Goal: Task Accomplishment & Management: Manage account settings

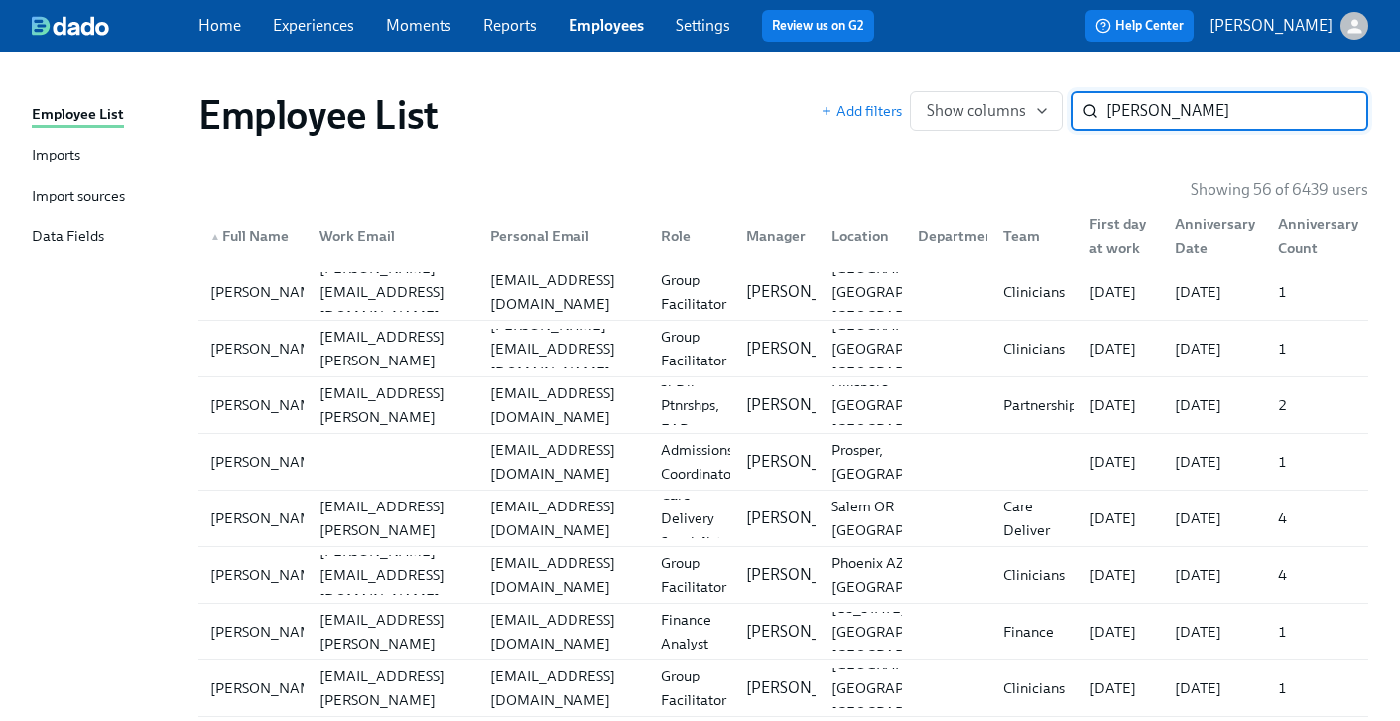
drag, startPoint x: 1167, startPoint y: 113, endPoint x: 939, endPoint y: 44, distance: 238.6
click at [994, 83] on div "Employee List Add filters Show columns liz ​" at bounding box center [784, 114] width 1202 height 79
type input "tejah"
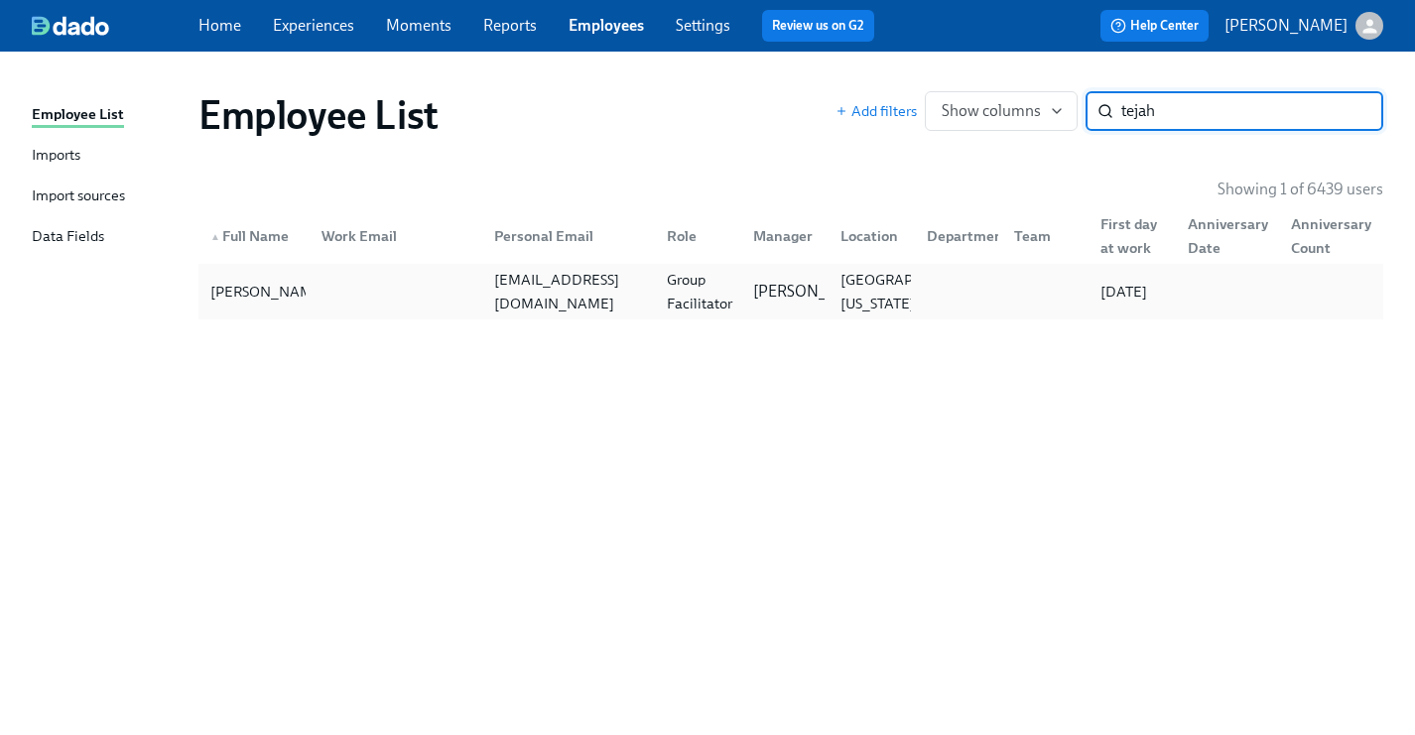
click at [538, 299] on div "[EMAIL_ADDRESS][DOMAIN_NAME]" at bounding box center [568, 292] width 165 height 48
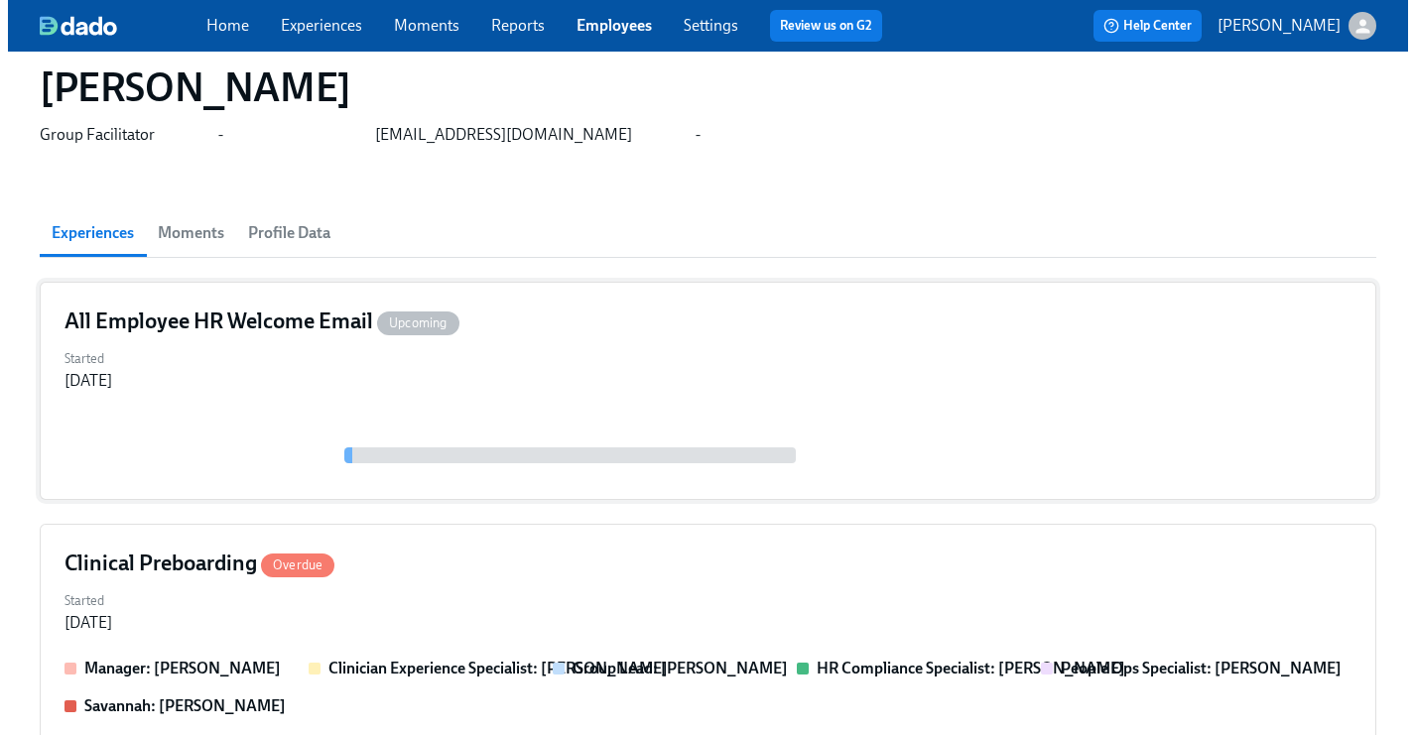
scroll to position [223, 0]
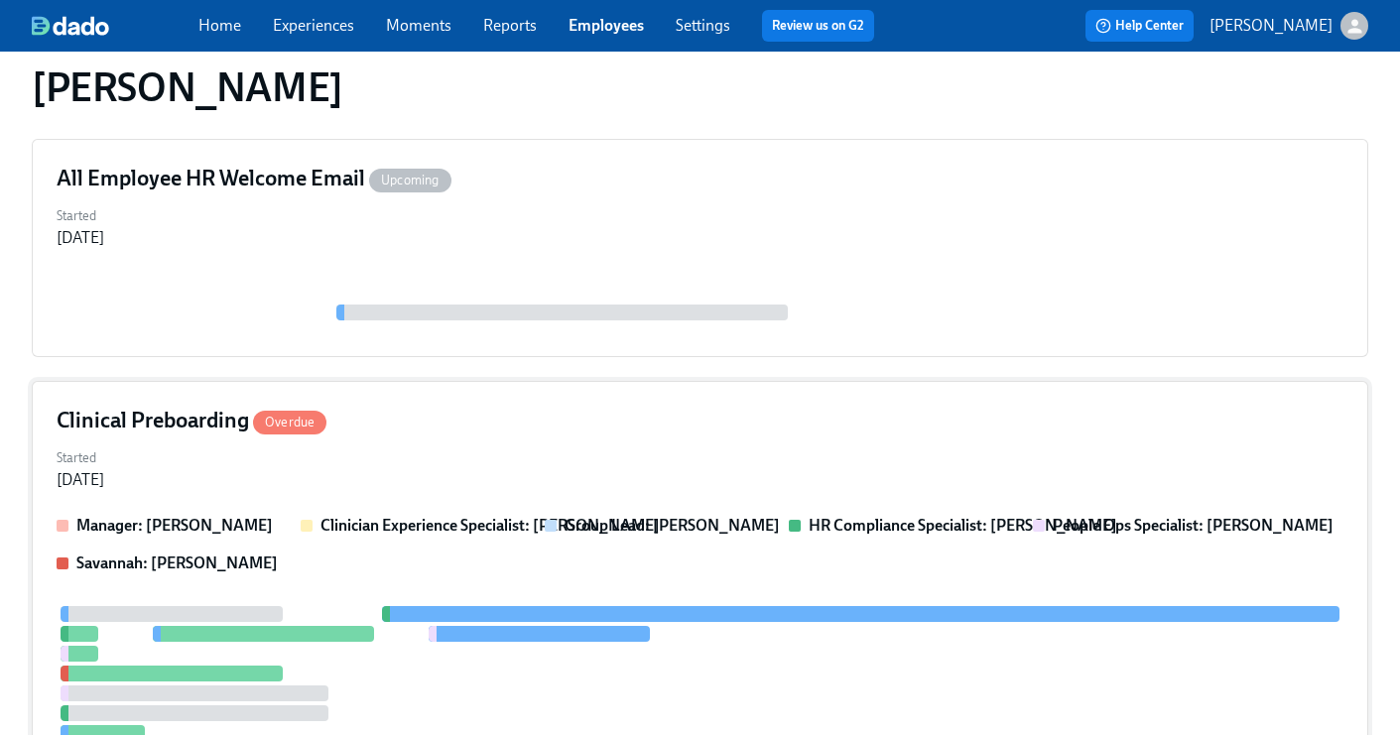
click at [665, 464] on div "Started [DATE]" at bounding box center [700, 468] width 1287 height 48
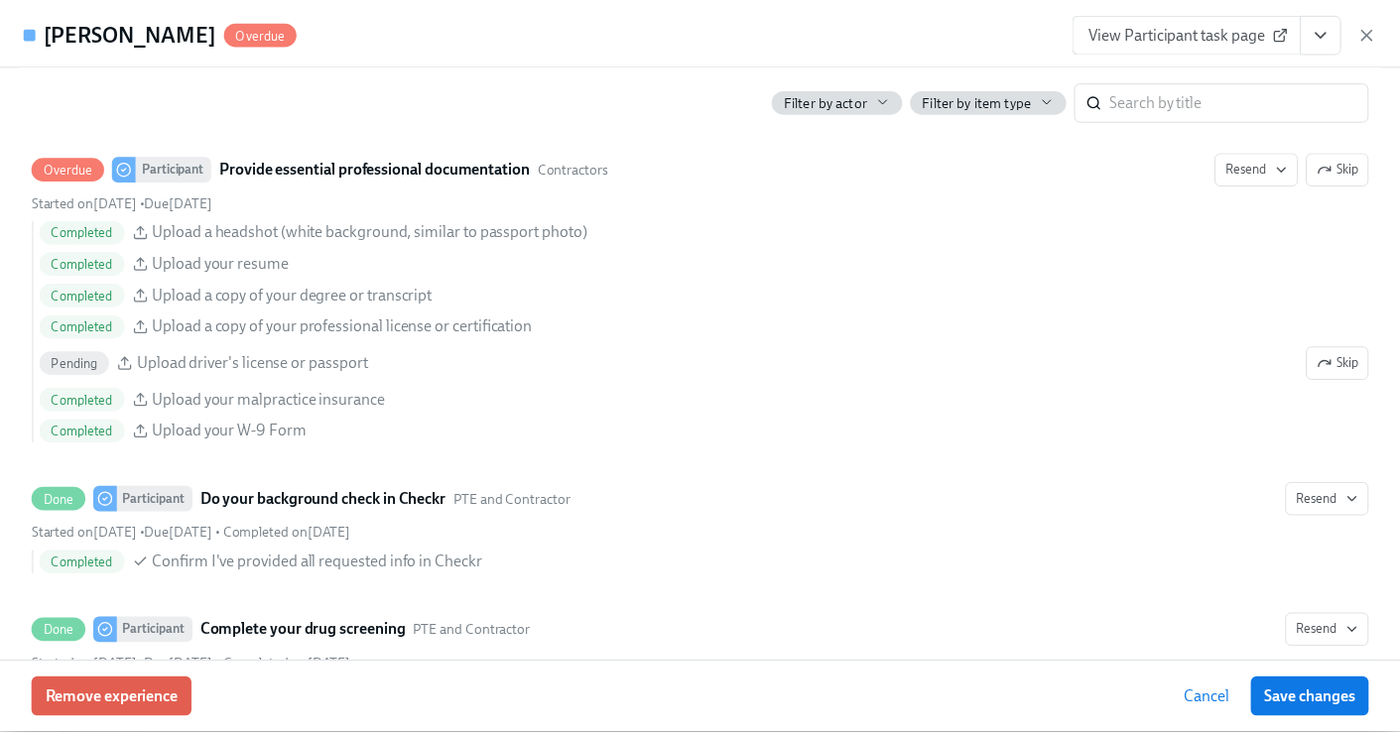
scroll to position [2357, 0]
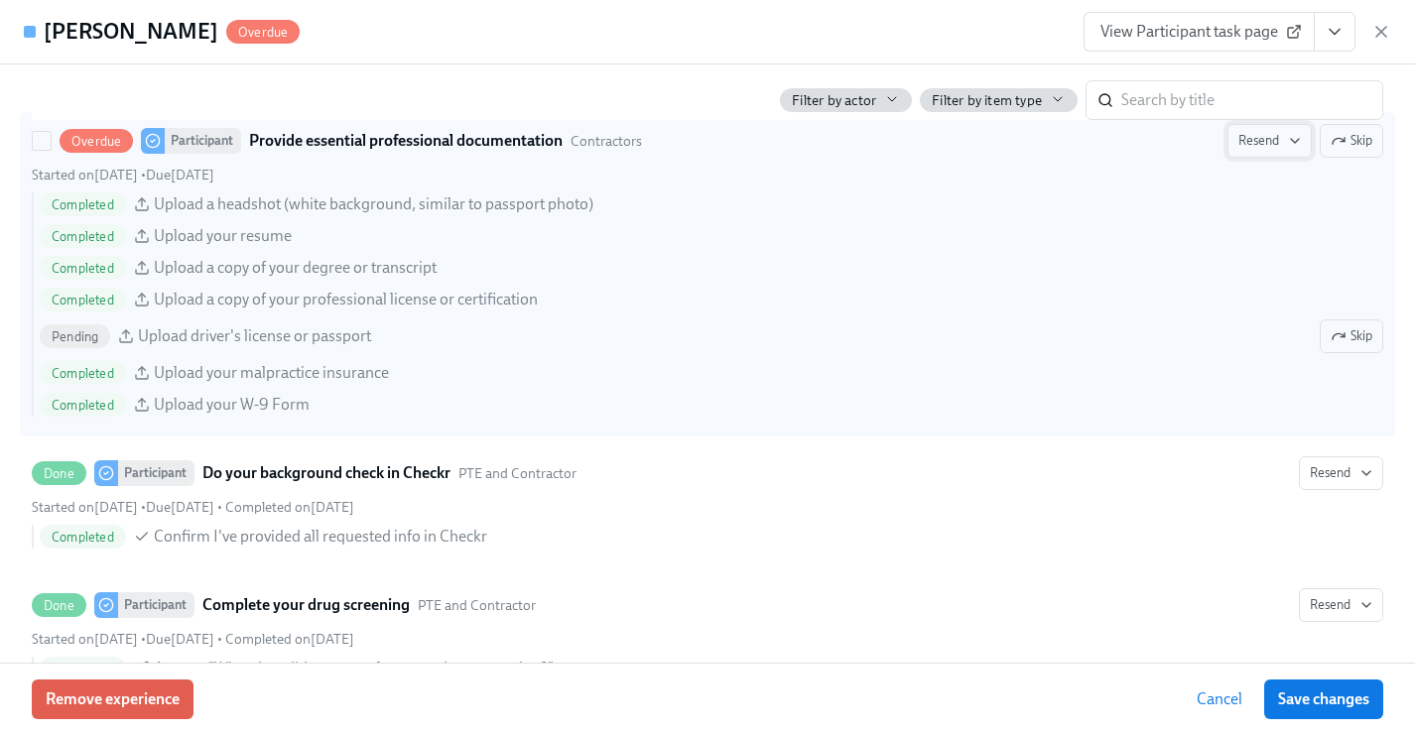
click at [1246, 137] on span "Resend" at bounding box center [1270, 141] width 63 height 20
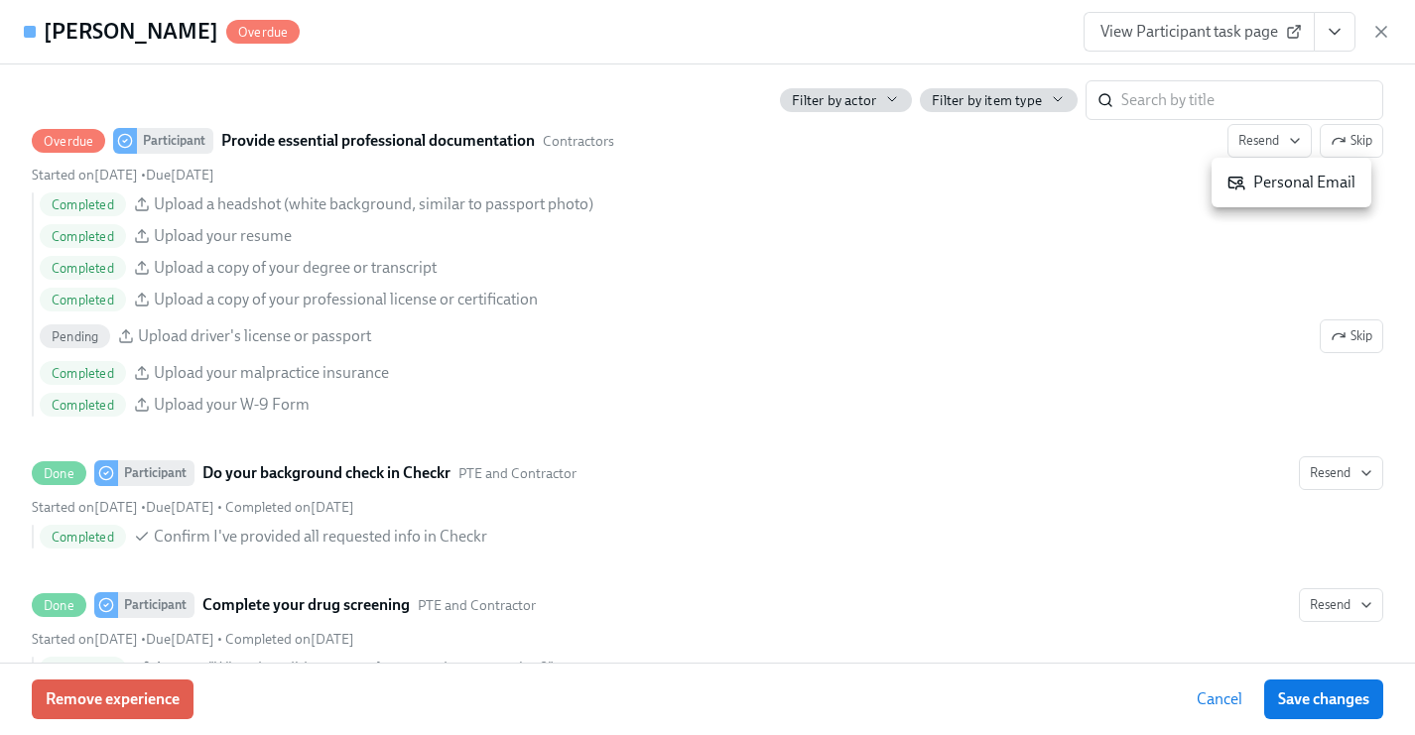
click at [1270, 186] on div "Personal Email" at bounding box center [1292, 183] width 128 height 22
click at [1325, 696] on div at bounding box center [707, 367] width 1415 height 735
click at [1332, 696] on span "Save changes" at bounding box center [1323, 700] width 91 height 20
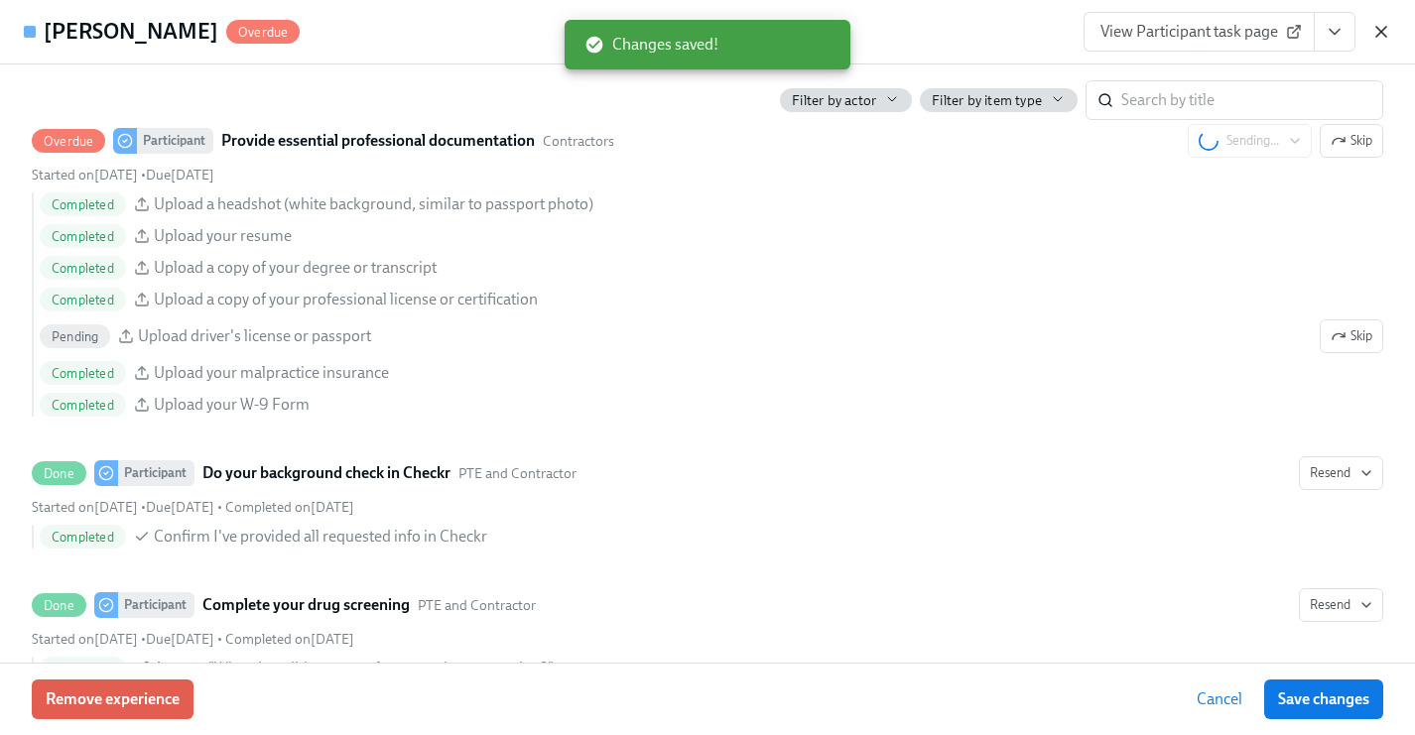
click at [1381, 29] on icon "button" at bounding box center [1382, 32] width 20 height 20
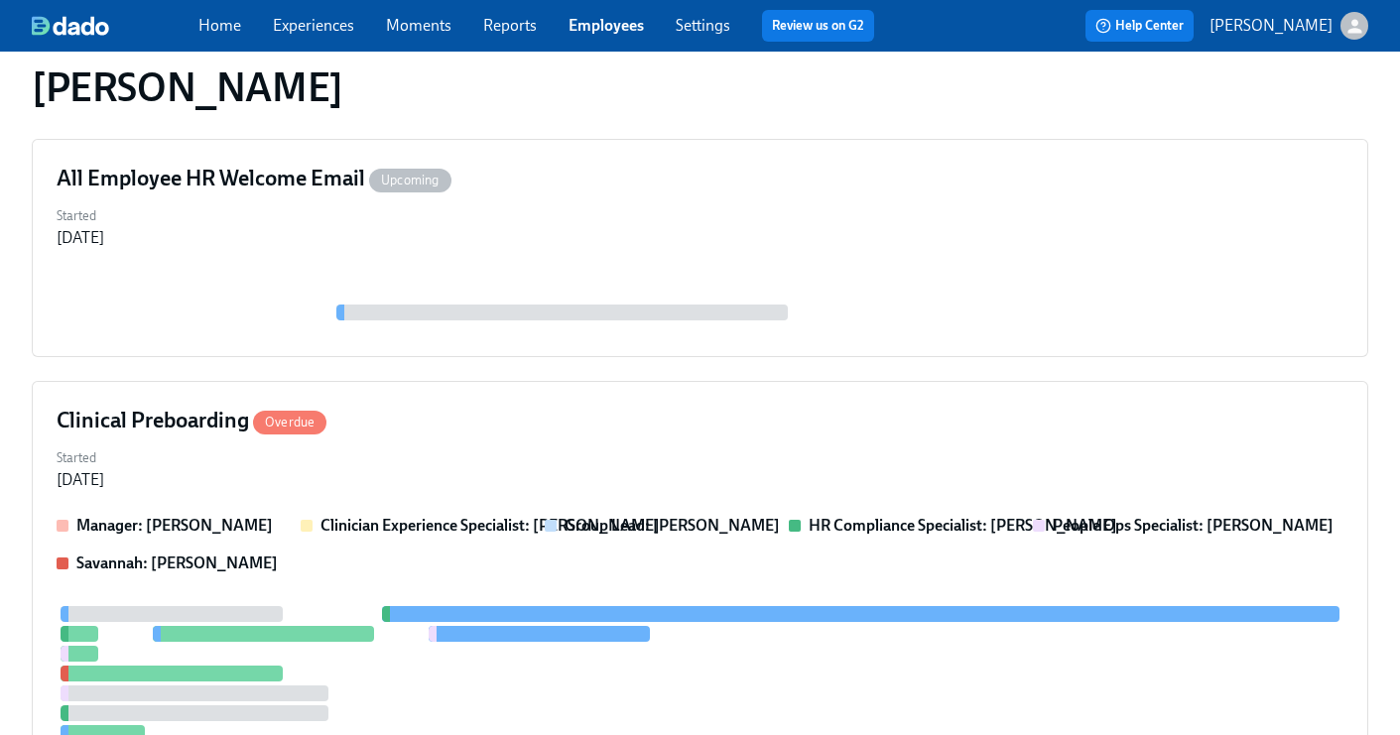
click at [604, 31] on link "Employees" at bounding box center [606, 25] width 75 height 19
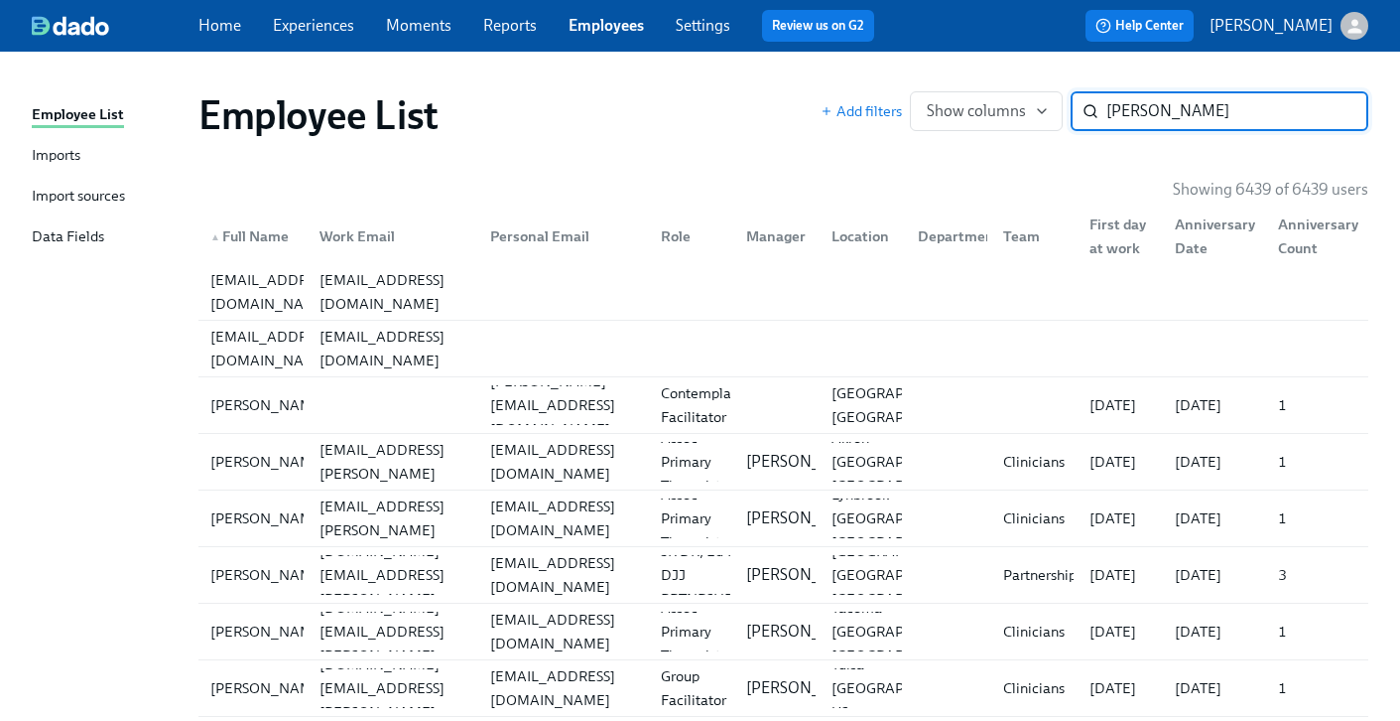
type input "[PERSON_NAME]"
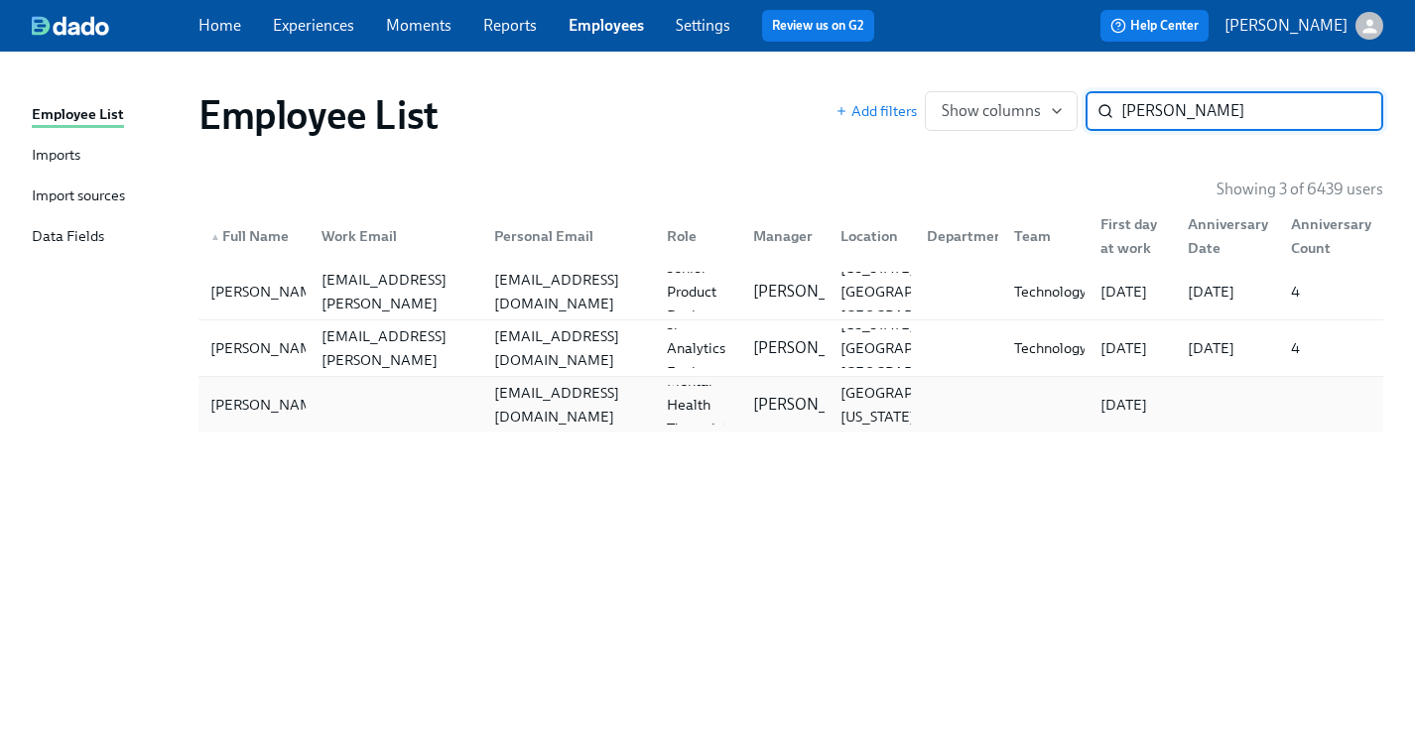
click at [642, 406] on div "[EMAIL_ADDRESS][DOMAIN_NAME]" at bounding box center [568, 405] width 165 height 48
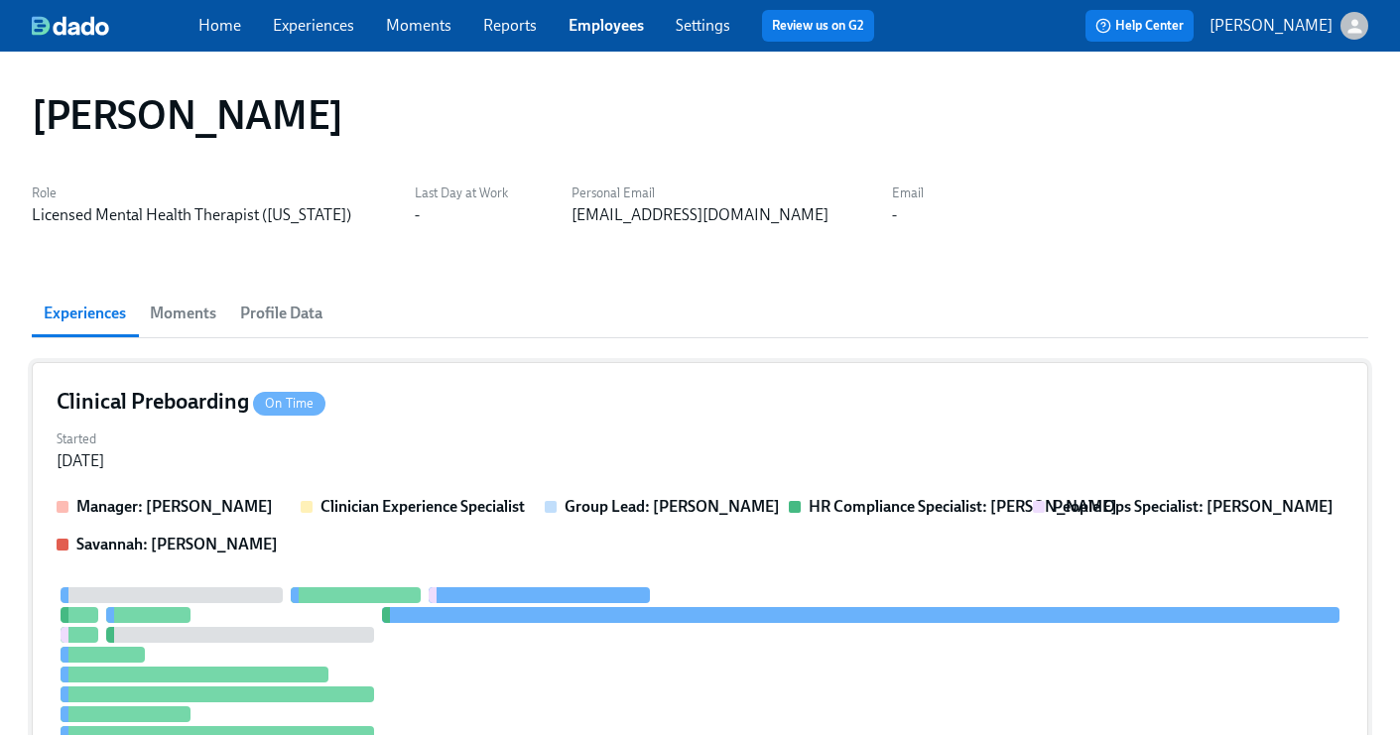
click at [633, 434] on div "Started [DATE]" at bounding box center [700, 449] width 1287 height 48
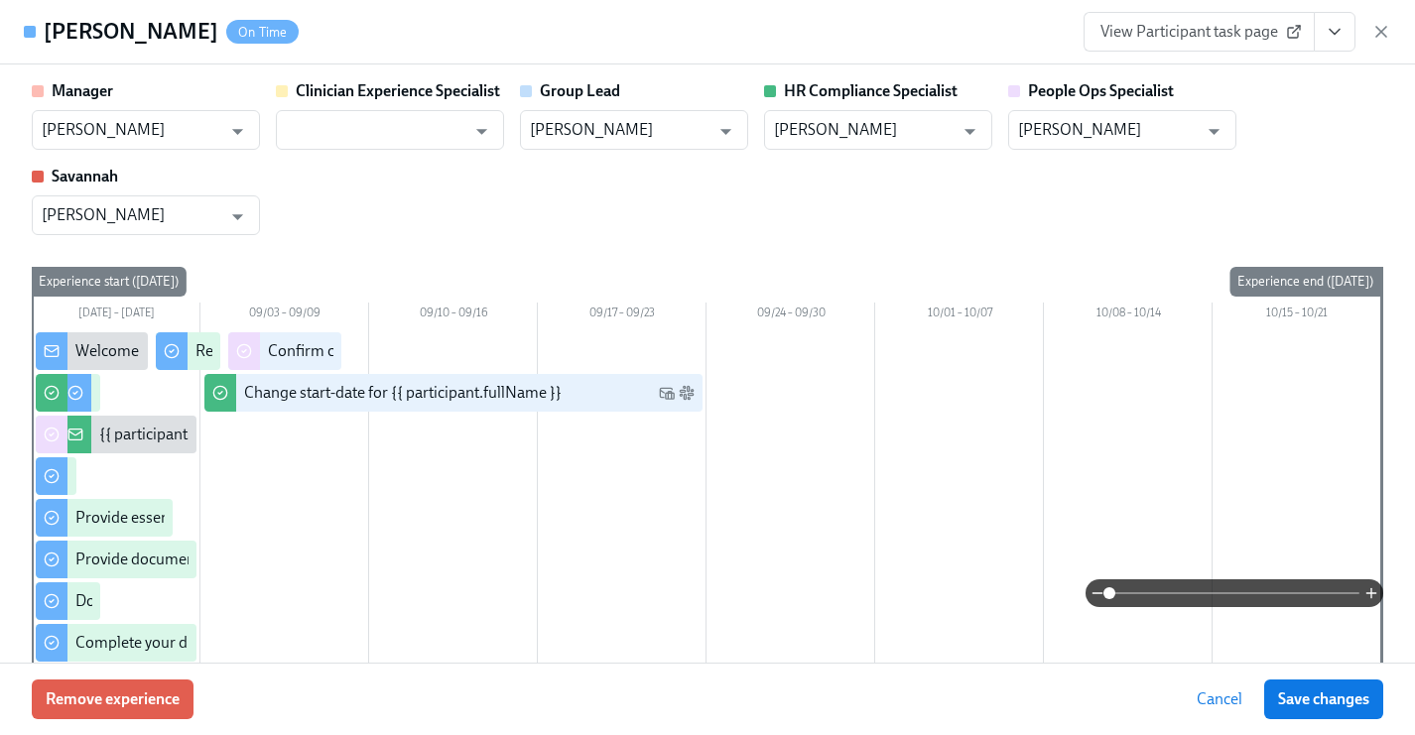
click at [1334, 34] on icon "View task page" at bounding box center [1335, 32] width 10 height 5
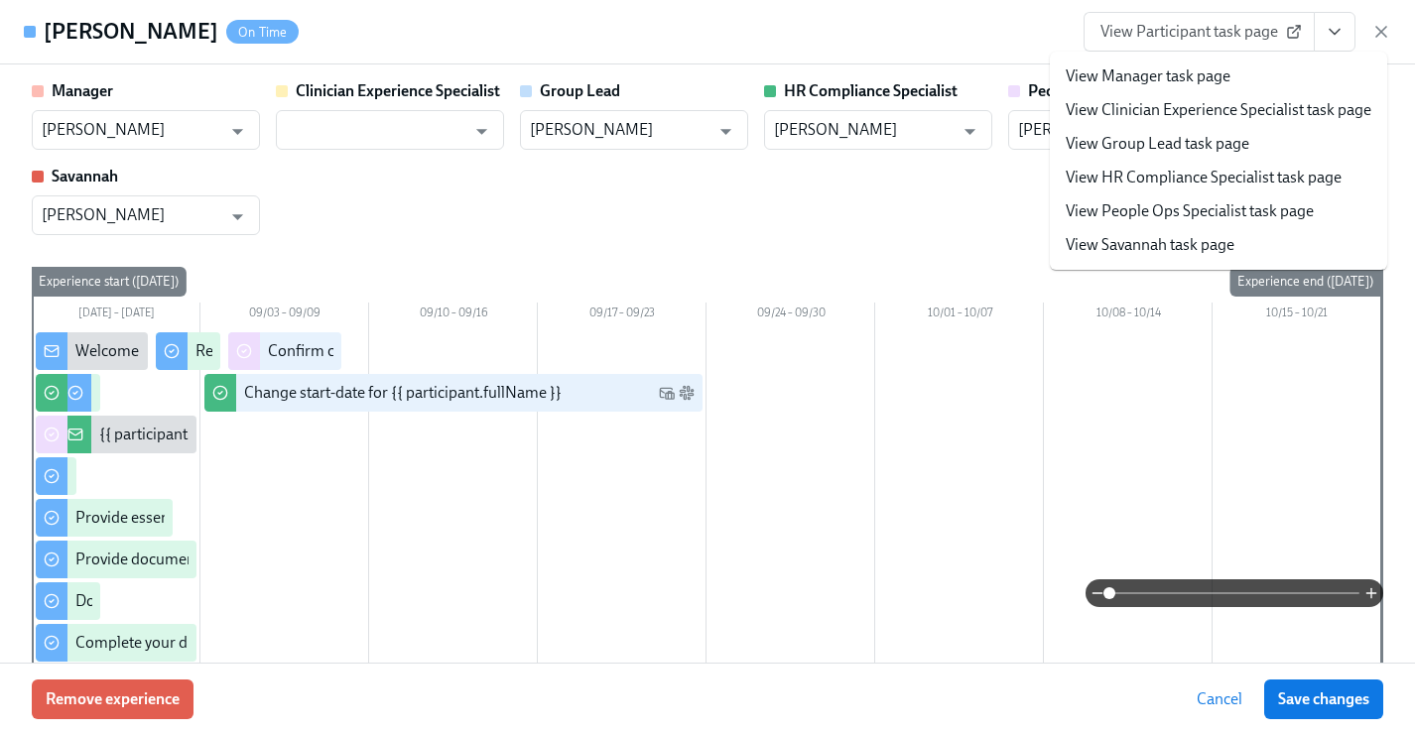
click at [1215, 206] on link "View People Ops Specialist task page" at bounding box center [1190, 211] width 248 height 22
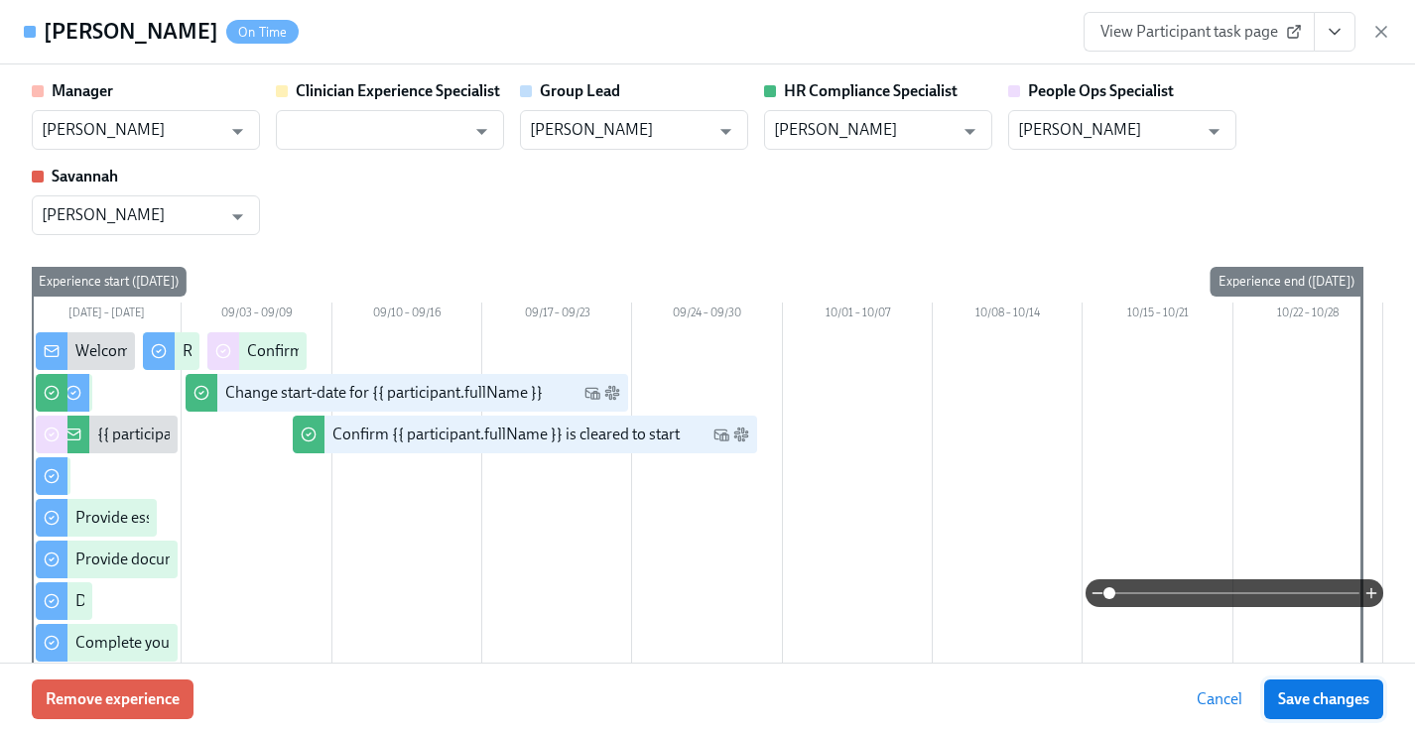
click at [1297, 696] on span "Save changes" at bounding box center [1323, 700] width 91 height 20
click at [1388, 28] on icon "button" at bounding box center [1382, 32] width 20 height 20
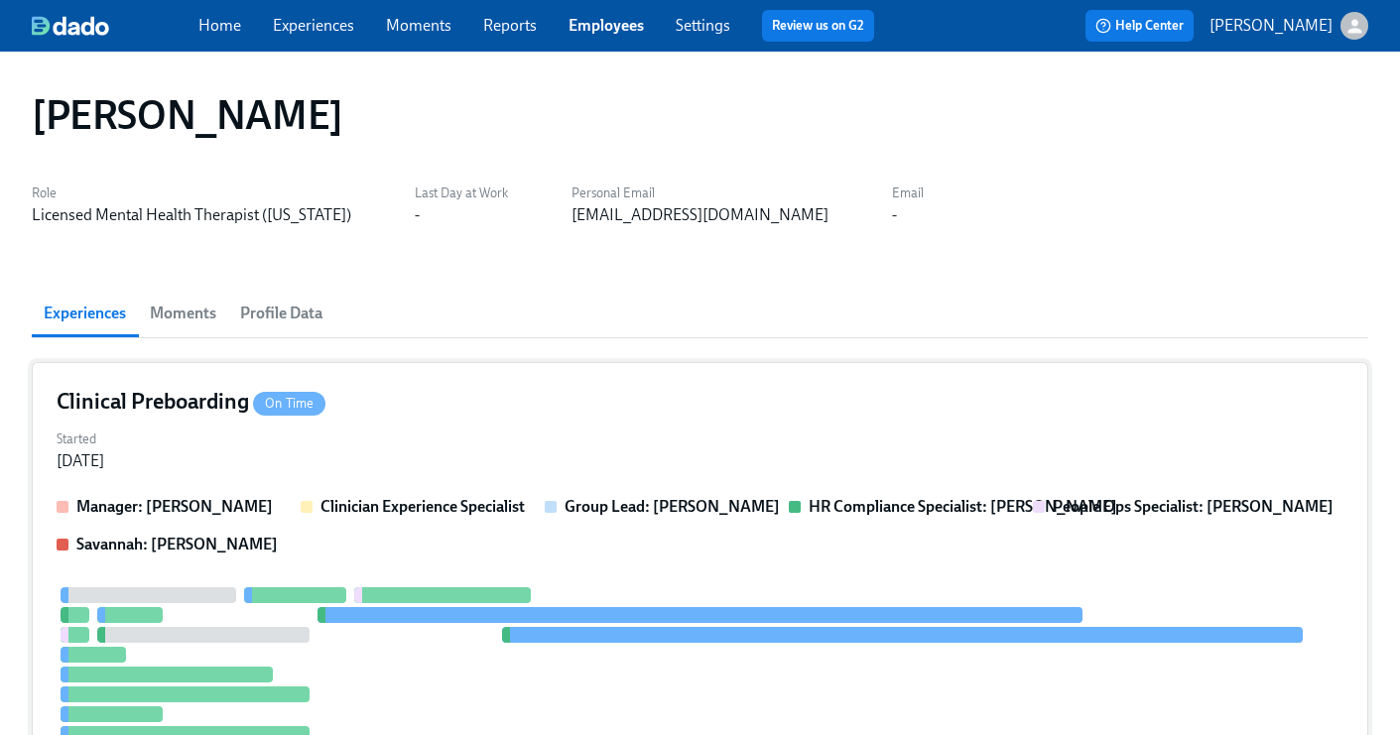
click at [623, 409] on div "Clinical Preboarding On Time" at bounding box center [700, 402] width 1287 height 30
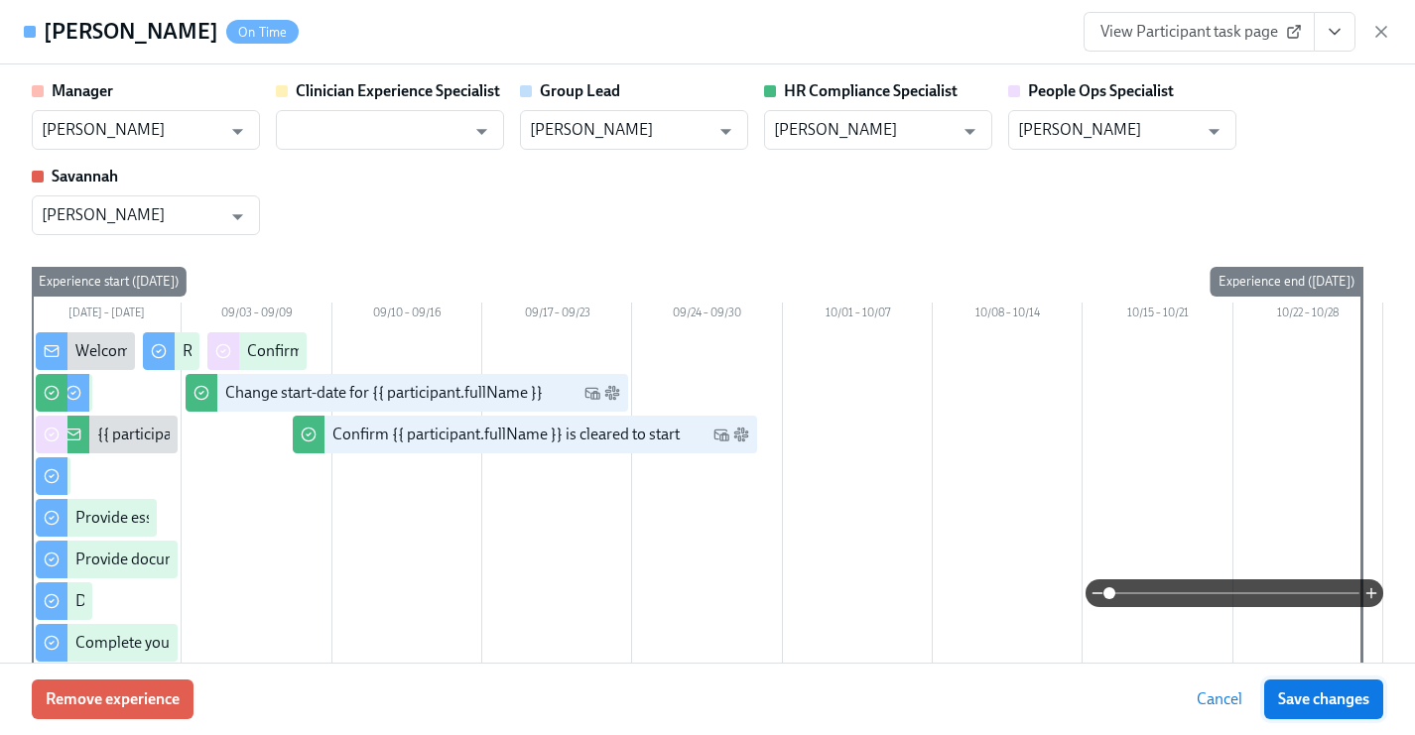
click at [1304, 696] on span "Save changes" at bounding box center [1323, 700] width 91 height 20
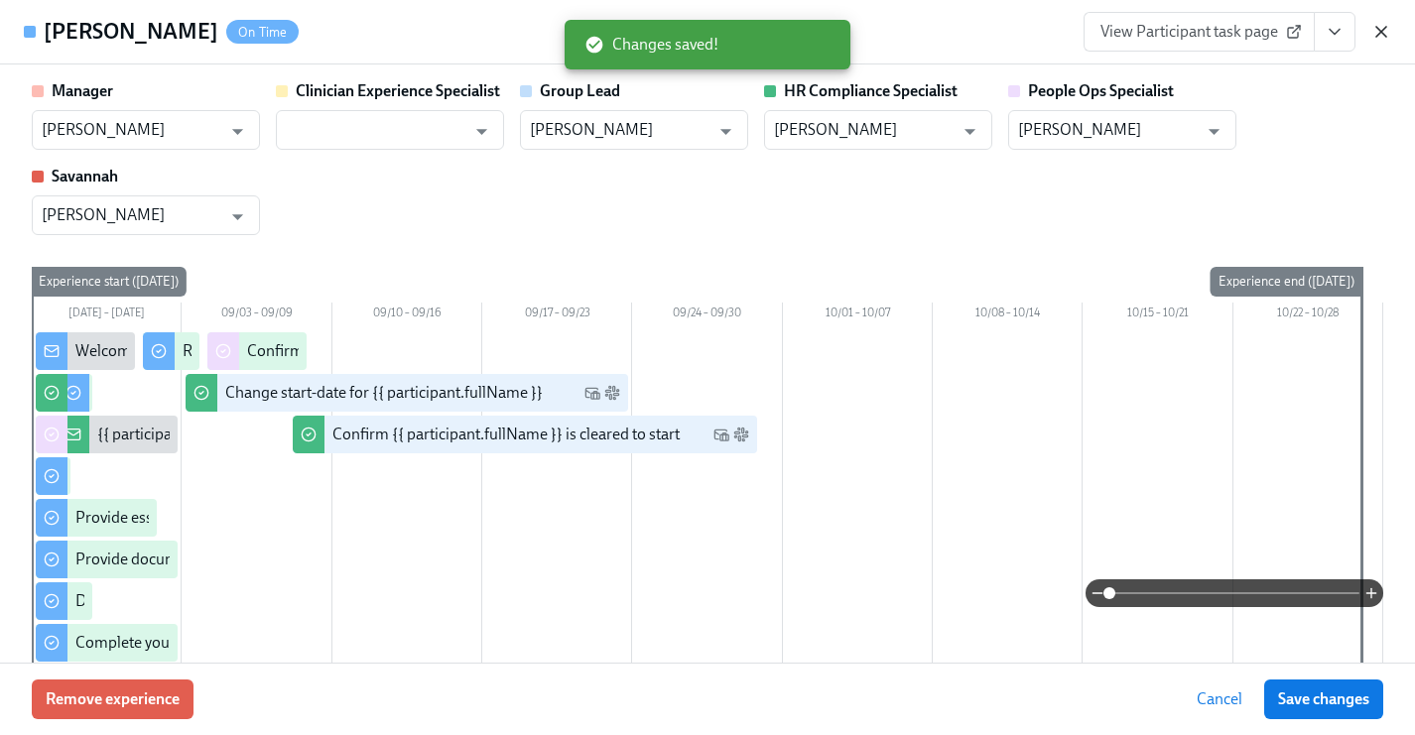
click at [1376, 29] on icon "button" at bounding box center [1382, 32] width 20 height 20
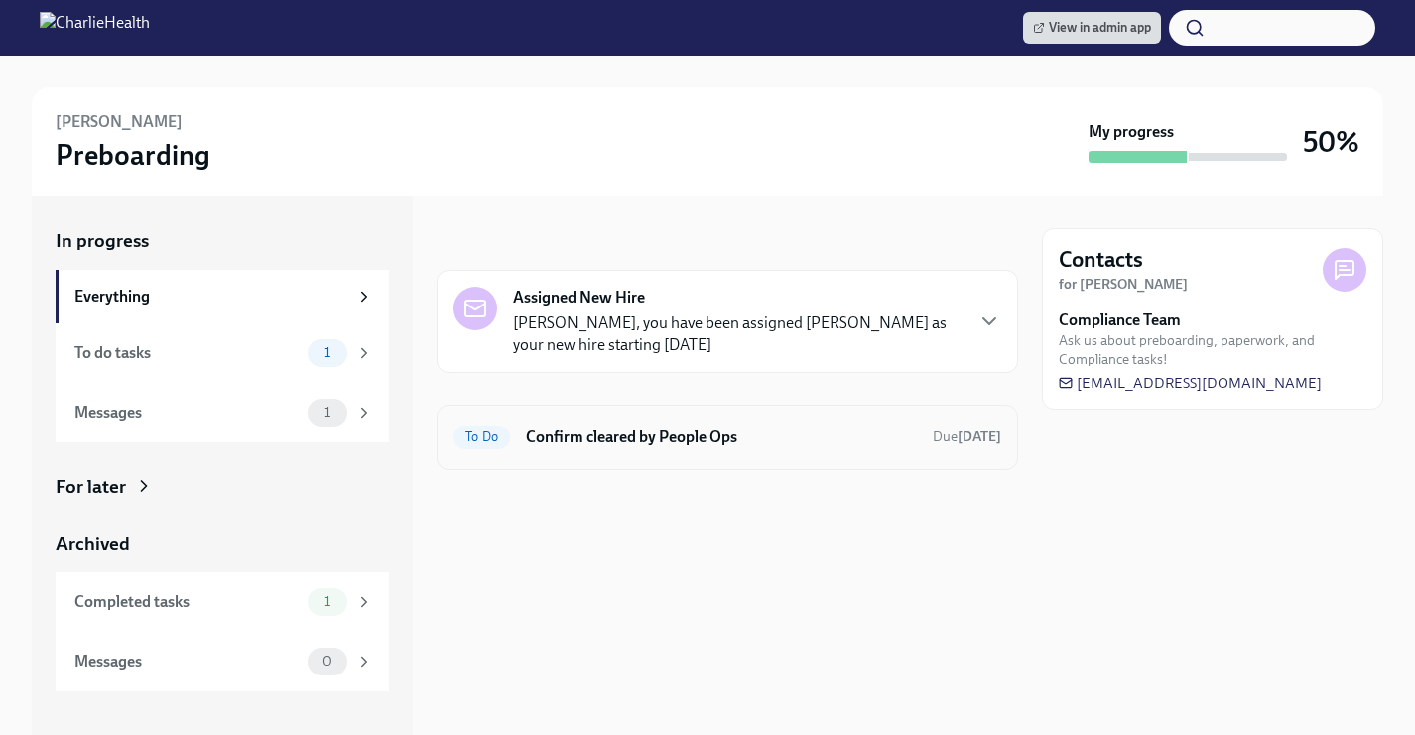
click at [716, 439] on h6 "Confirm cleared by People Ops" at bounding box center [721, 438] width 391 height 22
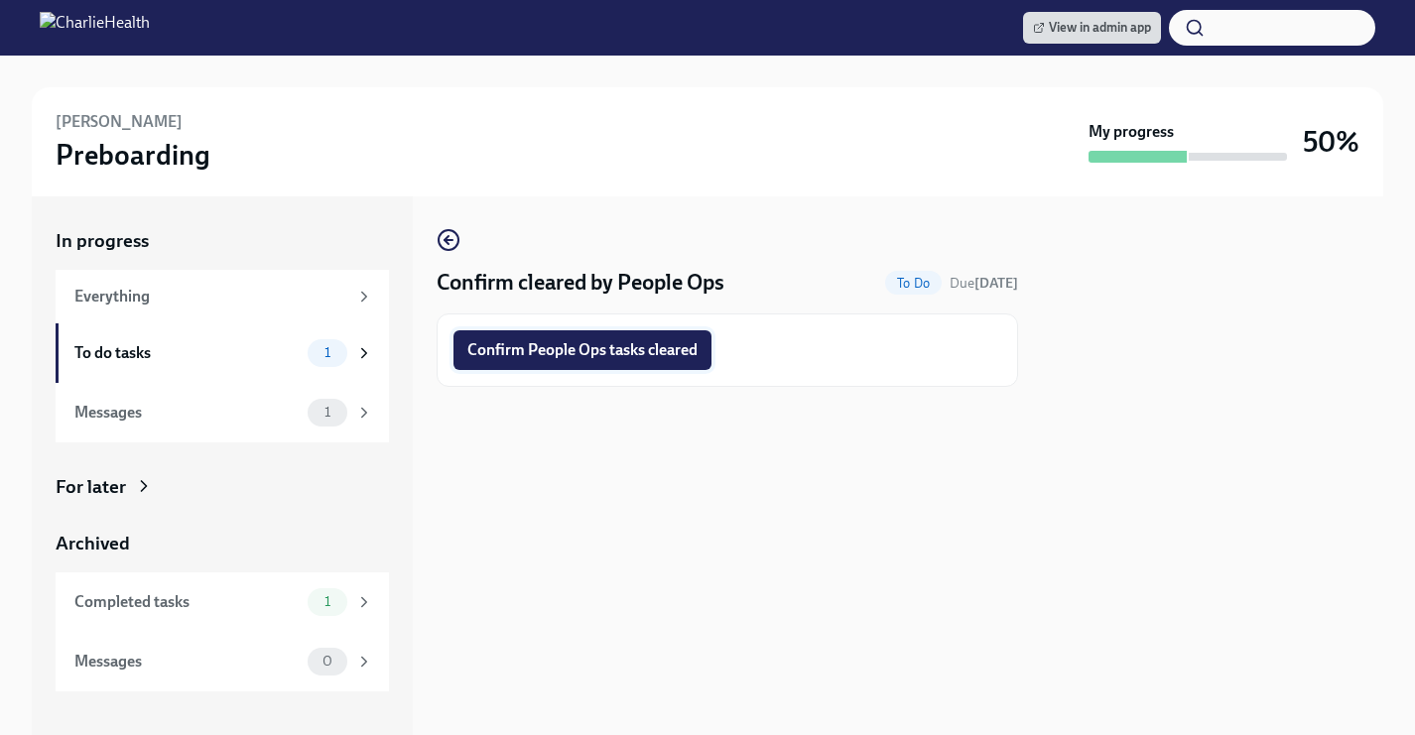
click at [622, 348] on span "Confirm People Ops tasks cleared" at bounding box center [582, 350] width 230 height 20
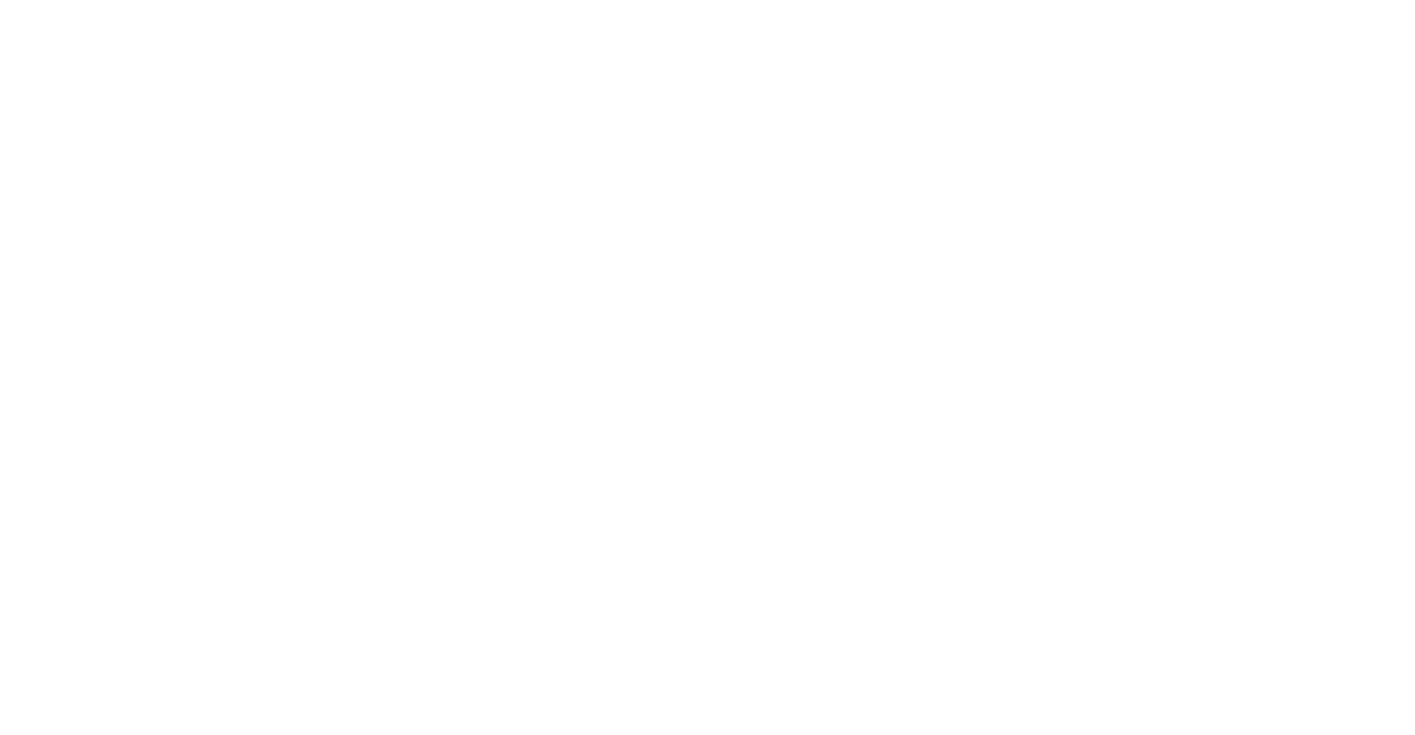
click at [473, 0] on html at bounding box center [707, 0] width 1415 height 0
